Goal: Communication & Community: Answer question/provide support

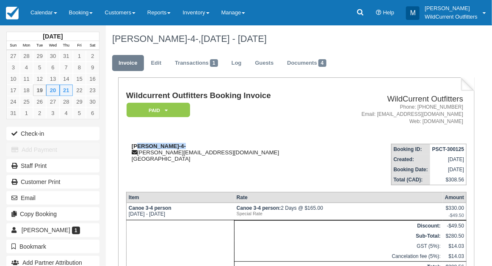
drag, startPoint x: 178, startPoint y: 145, endPoint x: 138, endPoint y: 146, distance: 39.4
click at [138, 146] on strong "[PERSON_NAME]-4-" at bounding box center [159, 146] width 54 height 6
click at [145, 126] on td "Wildcurrent Outfitters Booking Invoice Paid   Pending ZAUI Deposit Waiting List…" at bounding box center [226, 115] width 200 height 46
drag, startPoint x: 178, startPoint y: 145, endPoint x: 129, endPoint y: 146, distance: 48.7
click at [129, 146] on div "Garrett Matthews-4- garrett.matthews1@gmail.com Japan" at bounding box center [226, 152] width 200 height 19
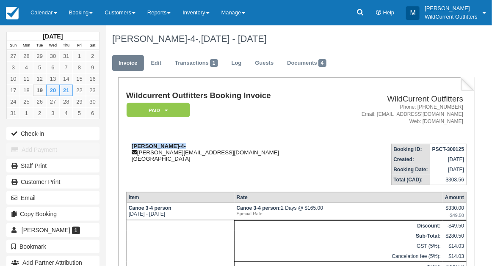
copy strong "Garrett Matthews"
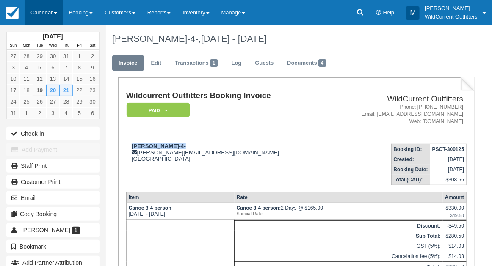
click at [49, 11] on link "Calendar" at bounding box center [44, 12] width 39 height 25
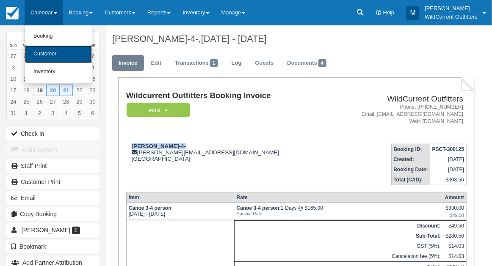
click at [52, 49] on link "Customer" at bounding box center [58, 54] width 67 height 18
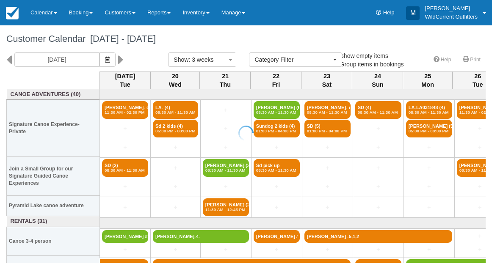
select select
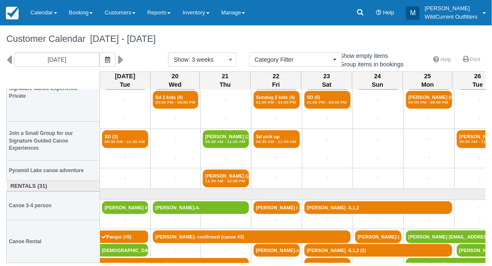
scroll to position [36, 0]
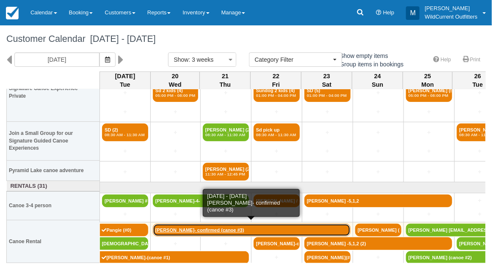
click at [169, 230] on link "Taleesha Thorogood- confirmed (canoe #3)" at bounding box center [252, 230] width 198 height 13
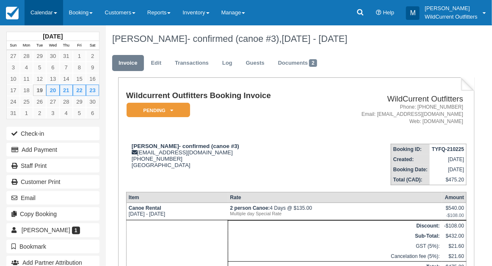
click at [45, 14] on link "Calendar" at bounding box center [44, 12] width 39 height 25
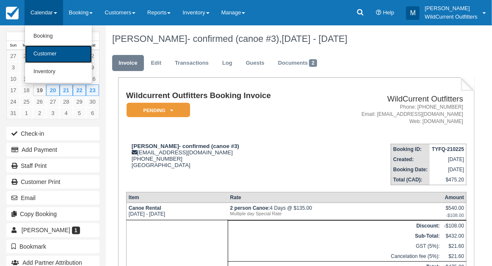
click at [47, 50] on link "Customer" at bounding box center [58, 54] width 67 height 18
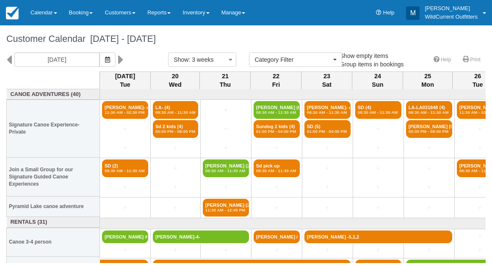
select select
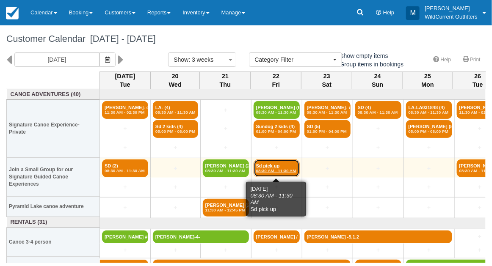
click at [263, 170] on em "08:30 AM - 11:30 AM" at bounding box center [276, 171] width 41 height 5
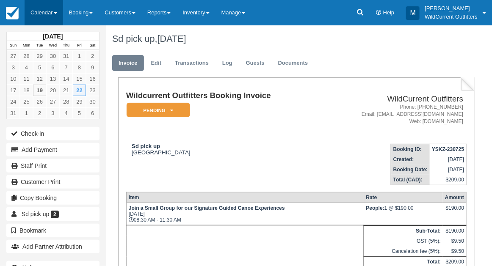
click at [37, 10] on link "Calendar" at bounding box center [44, 12] width 39 height 25
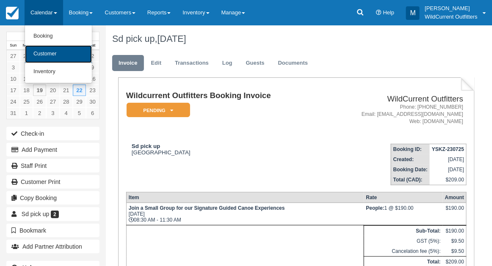
click at [42, 52] on link "Customer" at bounding box center [58, 54] width 67 height 18
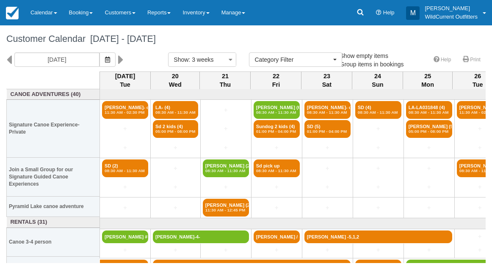
select select
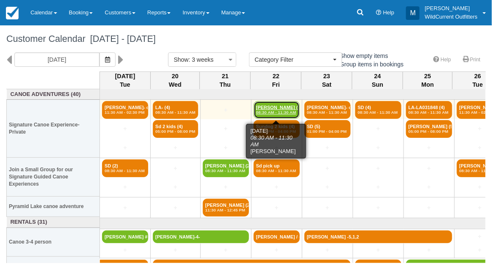
click at [270, 109] on link "Jeroen Lammertyn (6) 08:30 AM - 11:30 AM" at bounding box center [277, 110] width 46 height 18
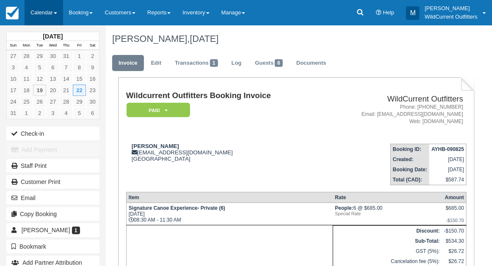
click at [42, 6] on link "Calendar" at bounding box center [44, 12] width 39 height 25
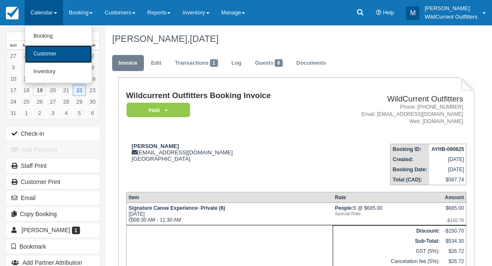
click at [45, 52] on link "Customer" at bounding box center [58, 54] width 67 height 18
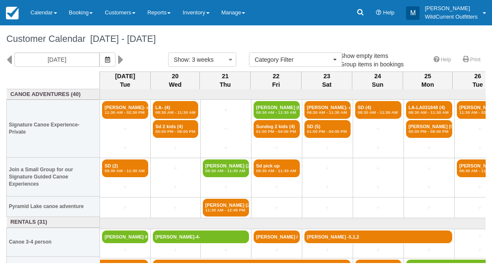
select select
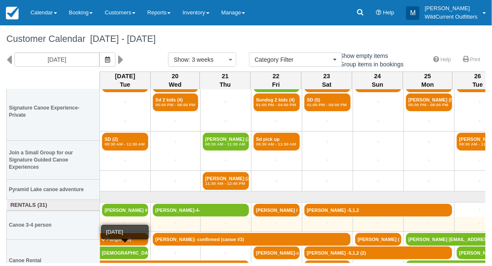
scroll to position [36, 0]
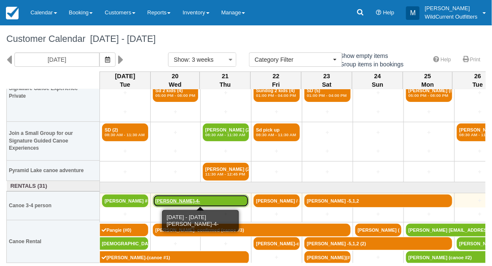
click at [177, 200] on link "[PERSON_NAME]-4-" at bounding box center [201, 201] width 96 height 13
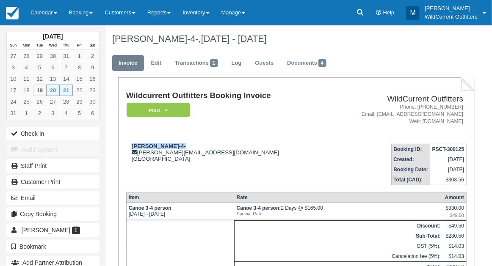
drag, startPoint x: 178, startPoint y: 145, endPoint x: 131, endPoint y: 141, distance: 46.3
click at [131, 141] on td "Garrett Matthews-4- garrett.matthews1@gmail.com Japan" at bounding box center [226, 161] width 200 height 48
copy strong "Garrett Matthews"
click at [41, 16] on link "Calendar" at bounding box center [44, 12] width 39 height 25
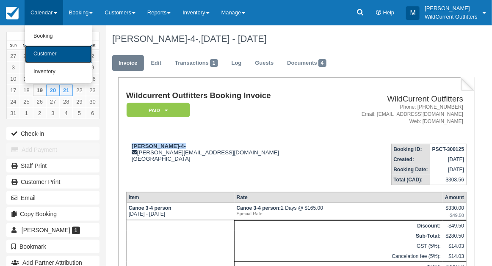
click at [43, 48] on link "Customer" at bounding box center [58, 54] width 67 height 18
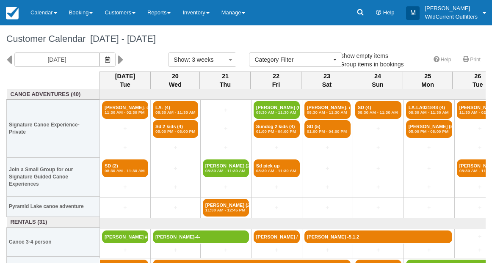
select select
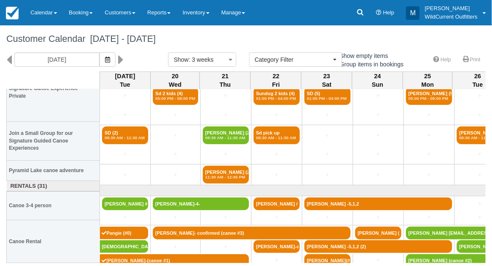
scroll to position [36, 0]
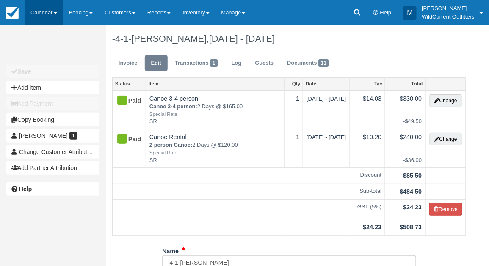
click at [42, 11] on link "Calendar" at bounding box center [44, 12] width 39 height 25
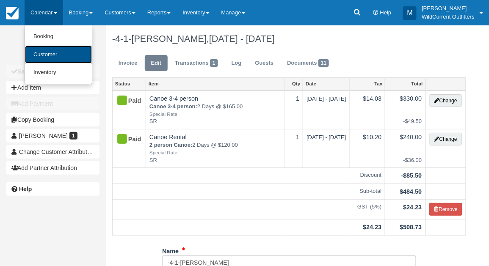
click at [50, 58] on link "Customer" at bounding box center [58, 55] width 67 height 18
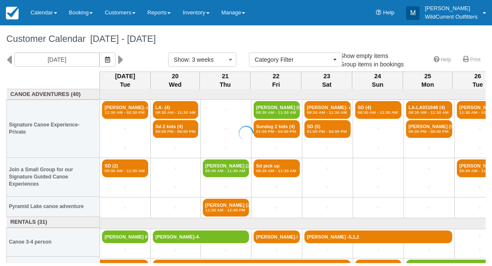
select select
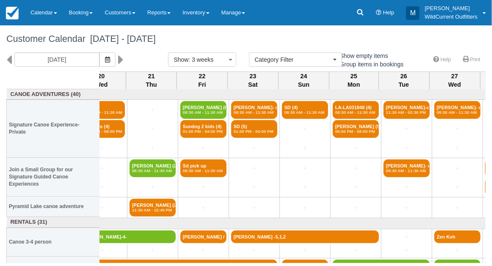
scroll to position [0, 74]
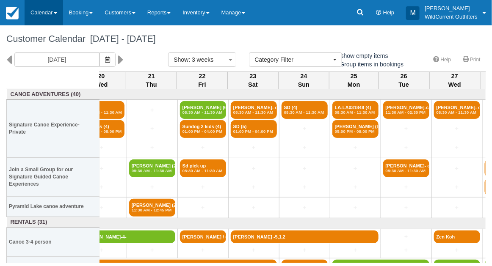
click at [42, 7] on link "Calendar" at bounding box center [44, 12] width 39 height 25
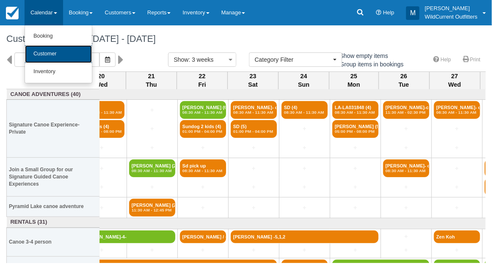
click at [42, 49] on link "Customer" at bounding box center [58, 54] width 67 height 18
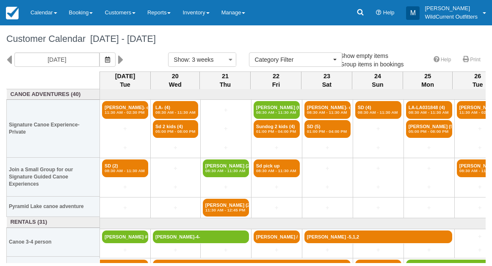
select select
click at [110, 61] on icon "button" at bounding box center [107, 60] width 5 height 6
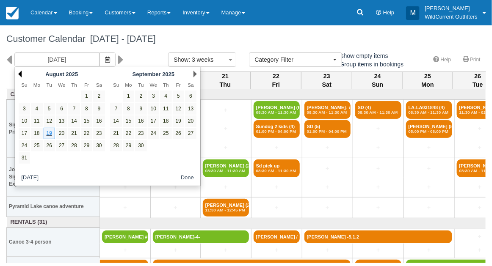
click at [18, 72] on link "Prev" at bounding box center [19, 74] width 3 height 7
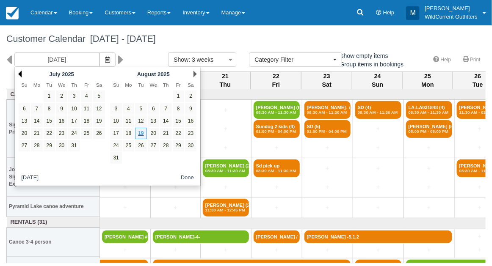
click at [21, 75] on link "Prev" at bounding box center [19, 74] width 3 height 7
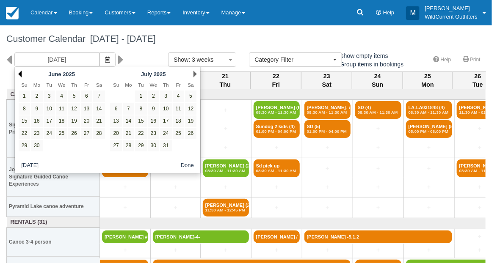
click at [21, 75] on link "Prev" at bounding box center [19, 74] width 3 height 7
click at [33, 142] on link "26" at bounding box center [36, 145] width 11 height 11
type input "05/26/25"
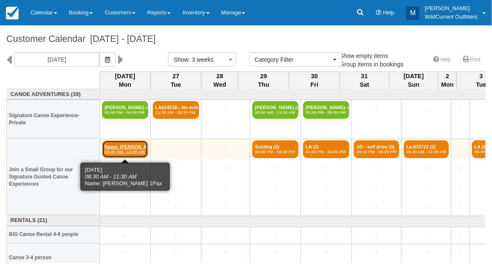
click at [120, 147] on link "Name: Frederique Bal 08:30 AM - 11:30 AM" at bounding box center [125, 150] width 46 height 18
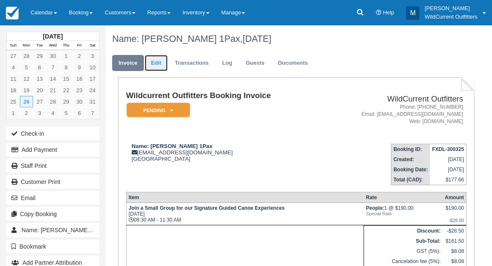
click at [161, 67] on link "Edit" at bounding box center [156, 63] width 23 height 17
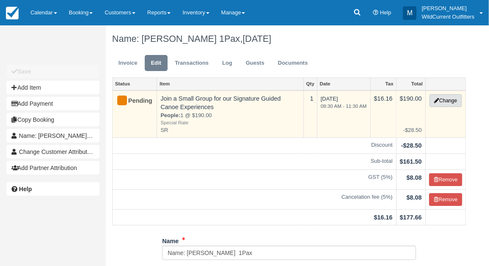
click at [445, 96] on button "Change" at bounding box center [446, 100] width 32 height 13
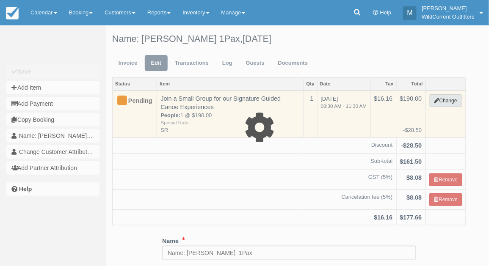
type input "190.00"
type input "SR"
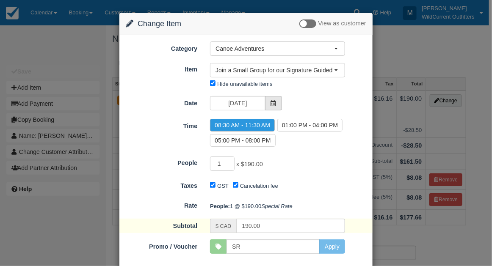
click at [271, 100] on icon at bounding box center [274, 103] width 6 height 6
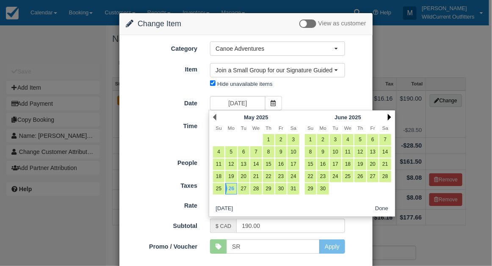
click at [389, 117] on link "Next" at bounding box center [389, 117] width 3 height 7
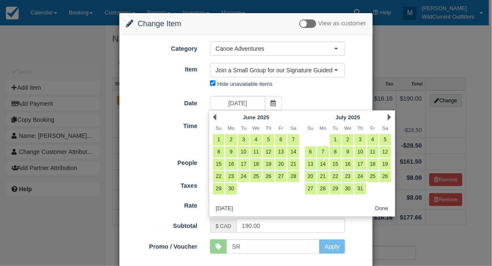
click at [389, 117] on link "Next" at bounding box center [389, 117] width 3 height 7
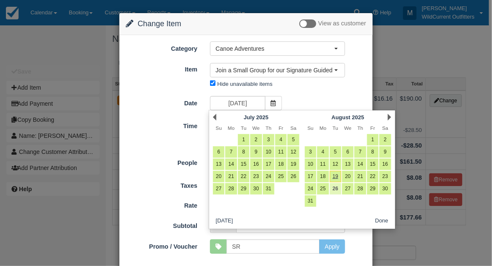
click at [336, 186] on link "26" at bounding box center [335, 188] width 11 height 11
type input "08/26/25"
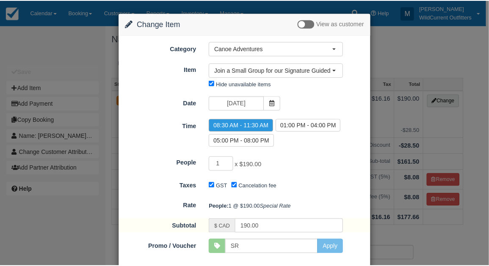
scroll to position [55, 0]
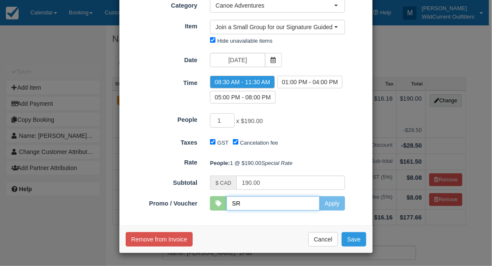
click at [246, 206] on input "SR" at bounding box center [273, 204] width 93 height 14
click at [322, 242] on button "Cancel" at bounding box center [323, 240] width 30 height 14
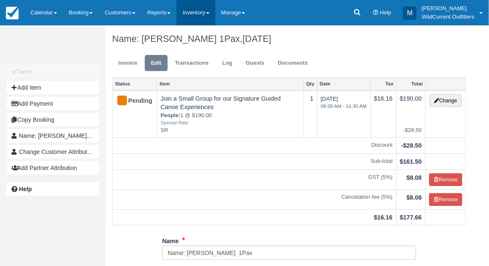
click at [198, 11] on link "Inventory" at bounding box center [196, 12] width 39 height 25
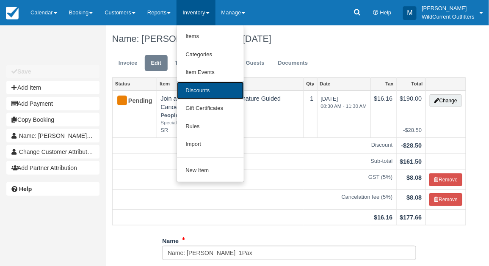
click at [193, 90] on link "Discounts" at bounding box center [210, 91] width 67 height 18
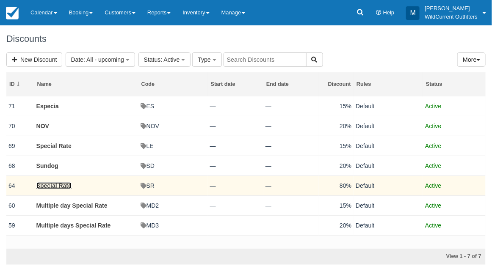
click at [53, 184] on link "Special Rate" at bounding box center [53, 186] width 35 height 7
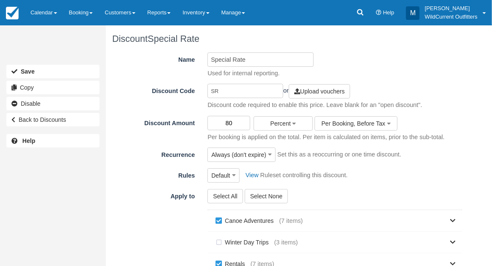
click at [235, 122] on input "80" at bounding box center [229, 123] width 43 height 14
type input "8"
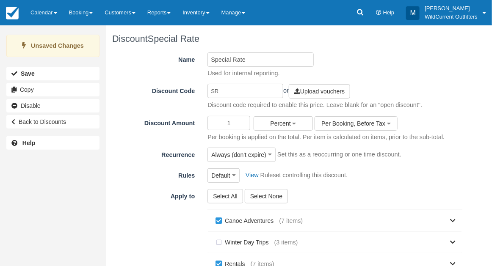
click at [230, 123] on input "1" at bounding box center [229, 123] width 43 height 14
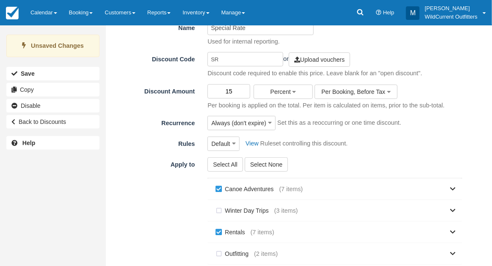
scroll to position [168, 0]
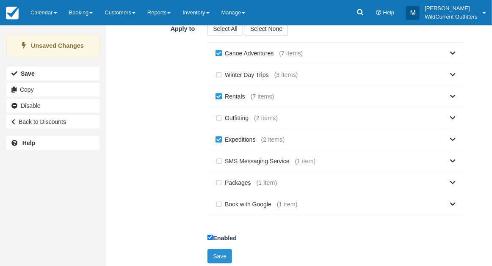
type input "15"
click at [224, 251] on button "Save" at bounding box center [220, 257] width 25 height 14
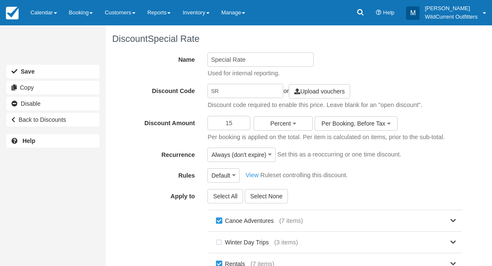
scroll to position [164, 0]
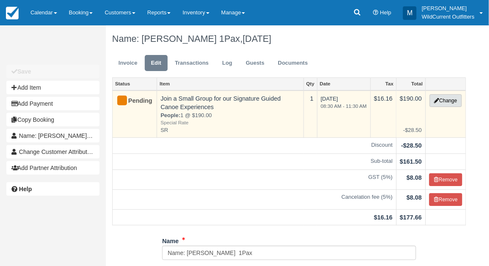
click at [440, 98] on button "Change" at bounding box center [446, 100] width 32 height 13
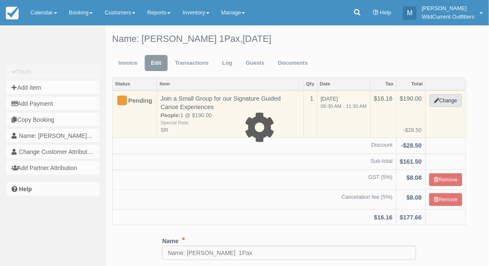
type input "190.00"
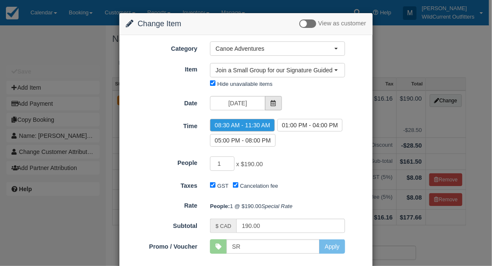
click at [274, 101] on icon at bounding box center [274, 103] width 6 height 6
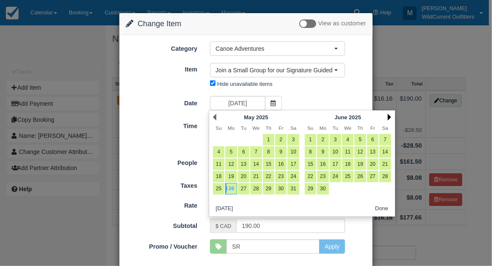
click at [388, 116] on link "Next" at bounding box center [389, 117] width 3 height 7
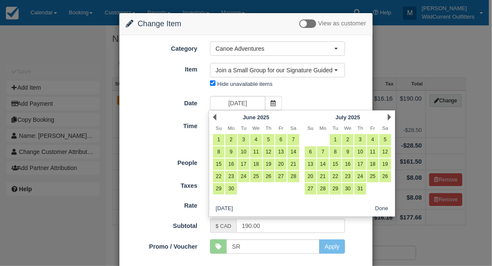
click at [388, 116] on link "Next" at bounding box center [389, 117] width 3 height 7
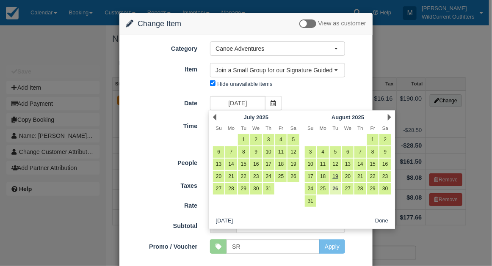
click at [336, 189] on link "26" at bounding box center [335, 188] width 11 height 11
type input "08/26/25"
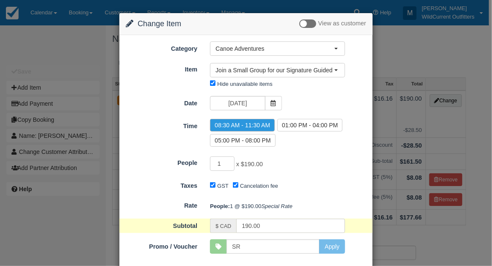
scroll to position [55, 0]
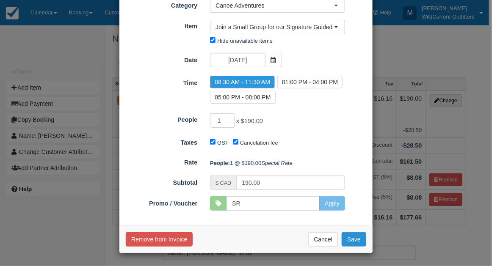
click at [347, 239] on button "Save" at bounding box center [354, 240] width 25 height 14
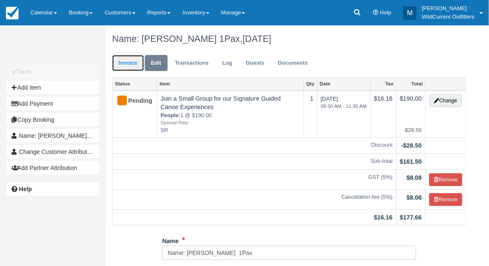
click at [128, 65] on link "Invoice" at bounding box center [128, 63] width 32 height 17
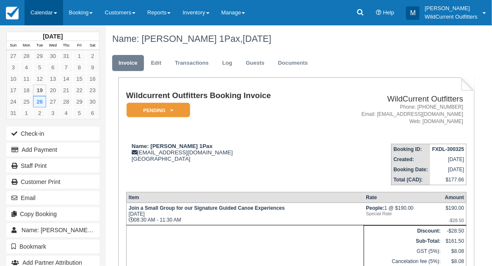
click at [44, 18] on link "Calendar" at bounding box center [44, 12] width 39 height 25
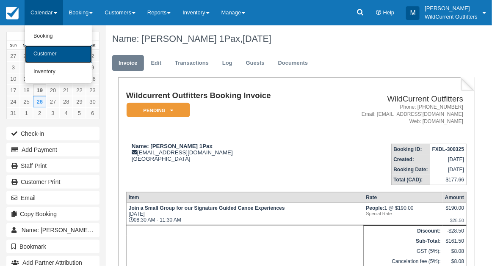
click at [47, 51] on link "Customer" at bounding box center [58, 54] width 67 height 18
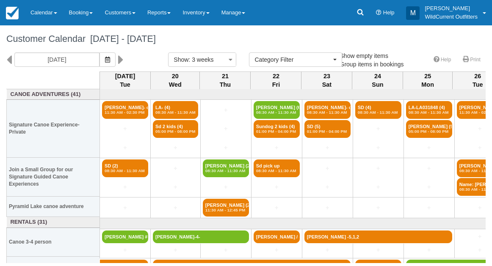
select select
click at [110, 57] on icon "button" at bounding box center [107, 60] width 5 height 6
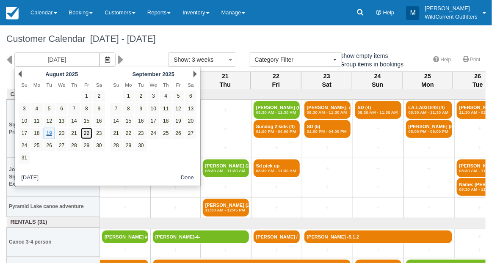
click at [88, 135] on link "22" at bounding box center [86, 133] width 11 height 11
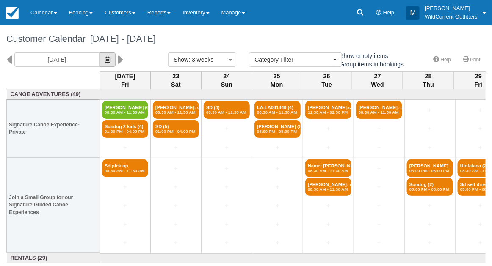
click at [116, 55] on button "button" at bounding box center [108, 60] width 16 height 14
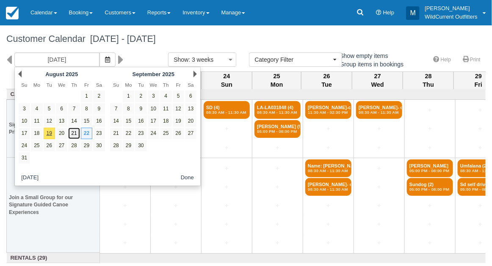
click at [72, 132] on link "21" at bounding box center [73, 133] width 11 height 11
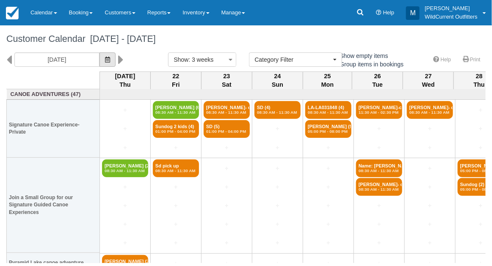
click at [110, 57] on icon "button" at bounding box center [107, 60] width 5 height 6
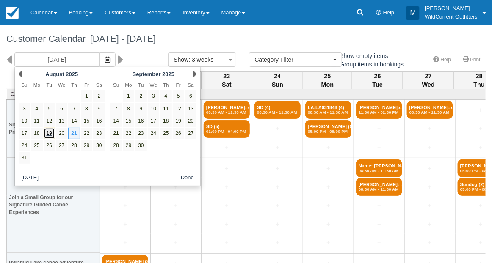
click at [47, 130] on link "19" at bounding box center [49, 133] width 11 height 11
type input "08/19/25"
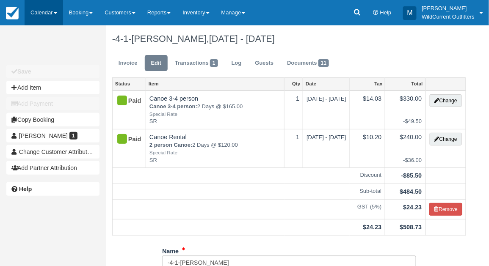
click at [39, 5] on link "Calendar" at bounding box center [44, 12] width 39 height 25
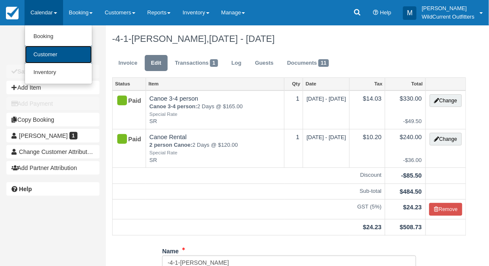
click at [43, 50] on link "Customer" at bounding box center [58, 55] width 67 height 18
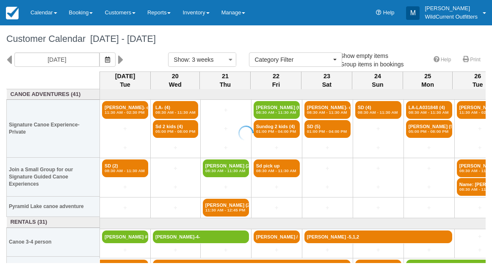
select select
click at [38, 17] on link "Calendar" at bounding box center [44, 12] width 39 height 25
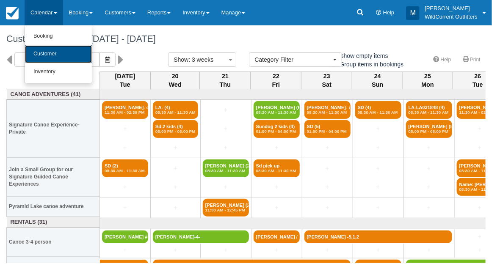
click at [48, 54] on link "Customer" at bounding box center [58, 54] width 67 height 18
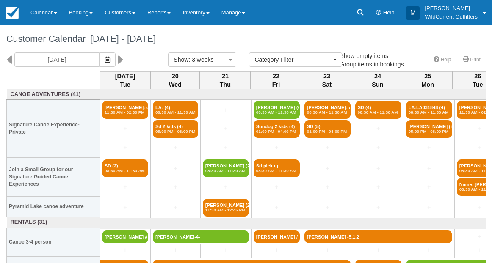
select select
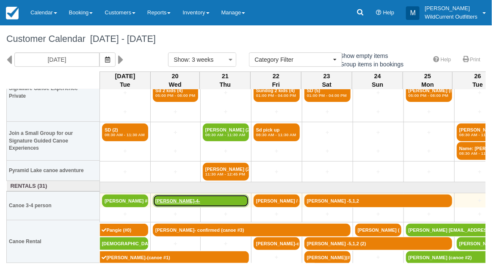
click at [180, 202] on link "[PERSON_NAME]-4-" at bounding box center [201, 201] width 96 height 13
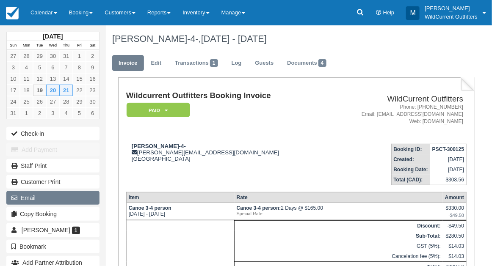
click at [36, 191] on button "Email" at bounding box center [52, 198] width 93 height 14
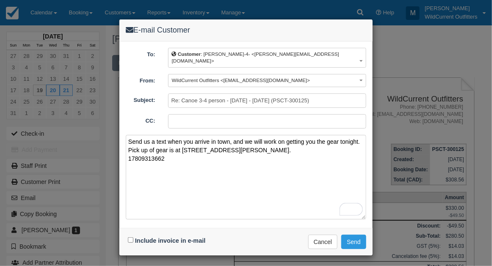
type textarea "Send us a text when you arrive in town, and we will work on getting you the gea…"
click at [131, 238] on input "Include invoice in e-mail" at bounding box center [131, 241] width 6 height 6
checkbox input "true"
click at [362, 235] on button "Send" at bounding box center [353, 242] width 25 height 14
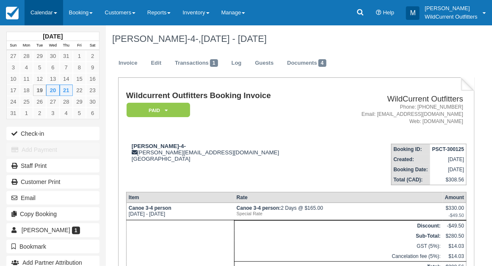
click at [32, 12] on link "Calendar" at bounding box center [44, 12] width 39 height 25
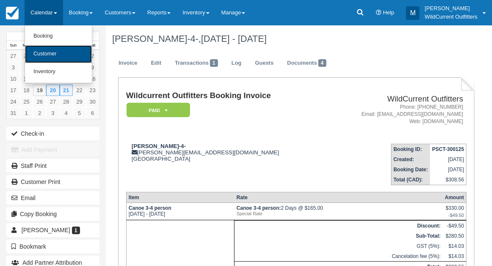
click at [41, 56] on link "Customer" at bounding box center [58, 54] width 67 height 18
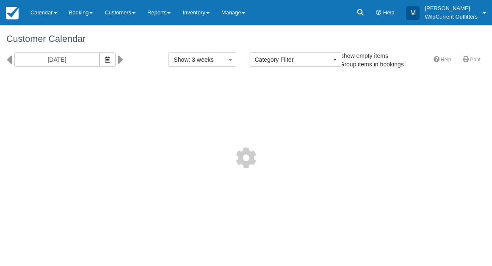
select select
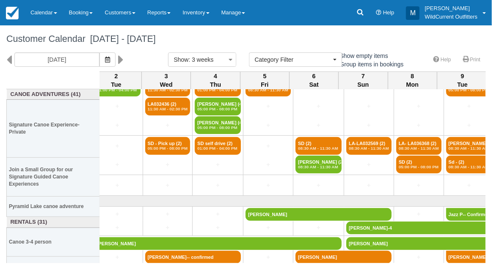
scroll to position [0, 685]
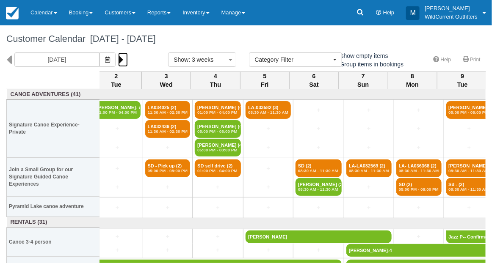
click at [124, 61] on icon at bounding box center [121, 60] width 6 height 14
type input "09/10/25"
